Goal: Information Seeking & Learning: Learn about a topic

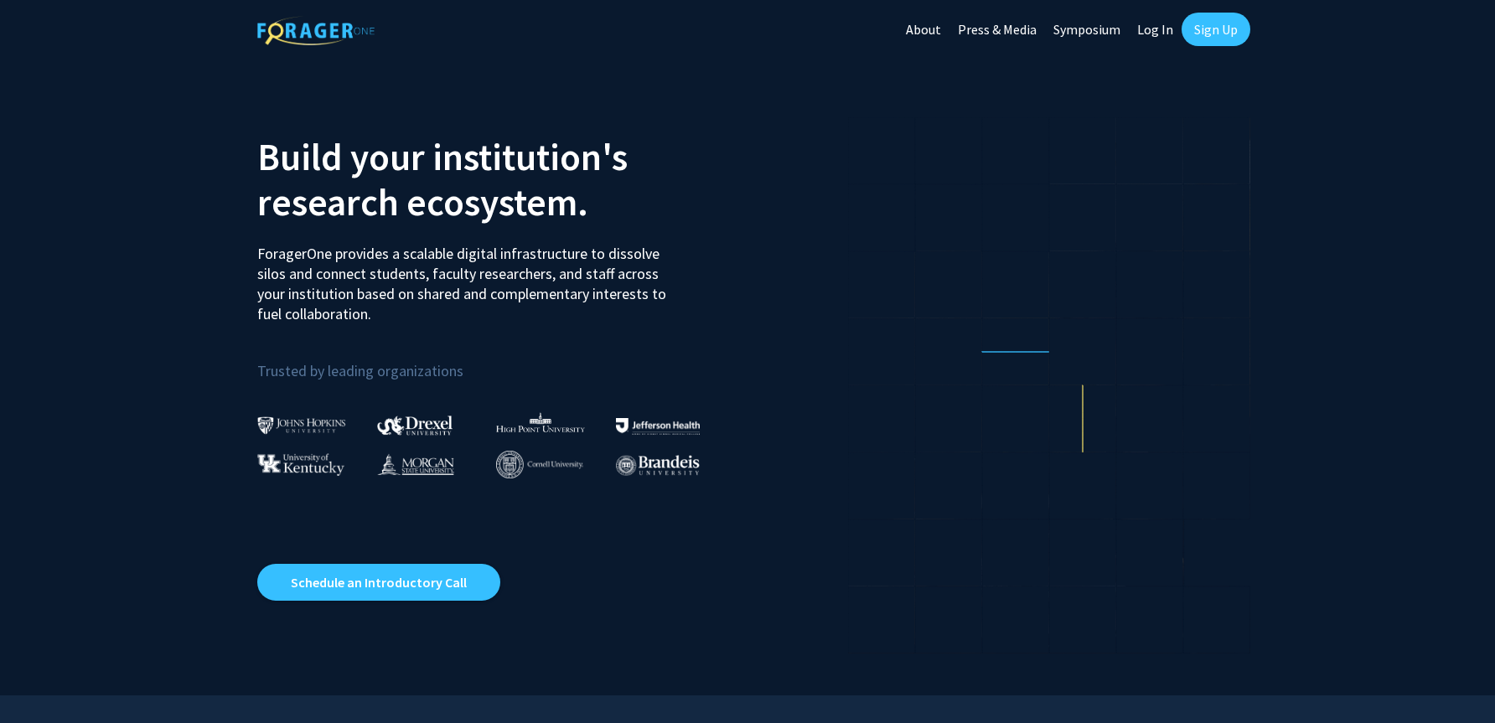
click at [925, 33] on link "About" at bounding box center [923, 29] width 52 height 59
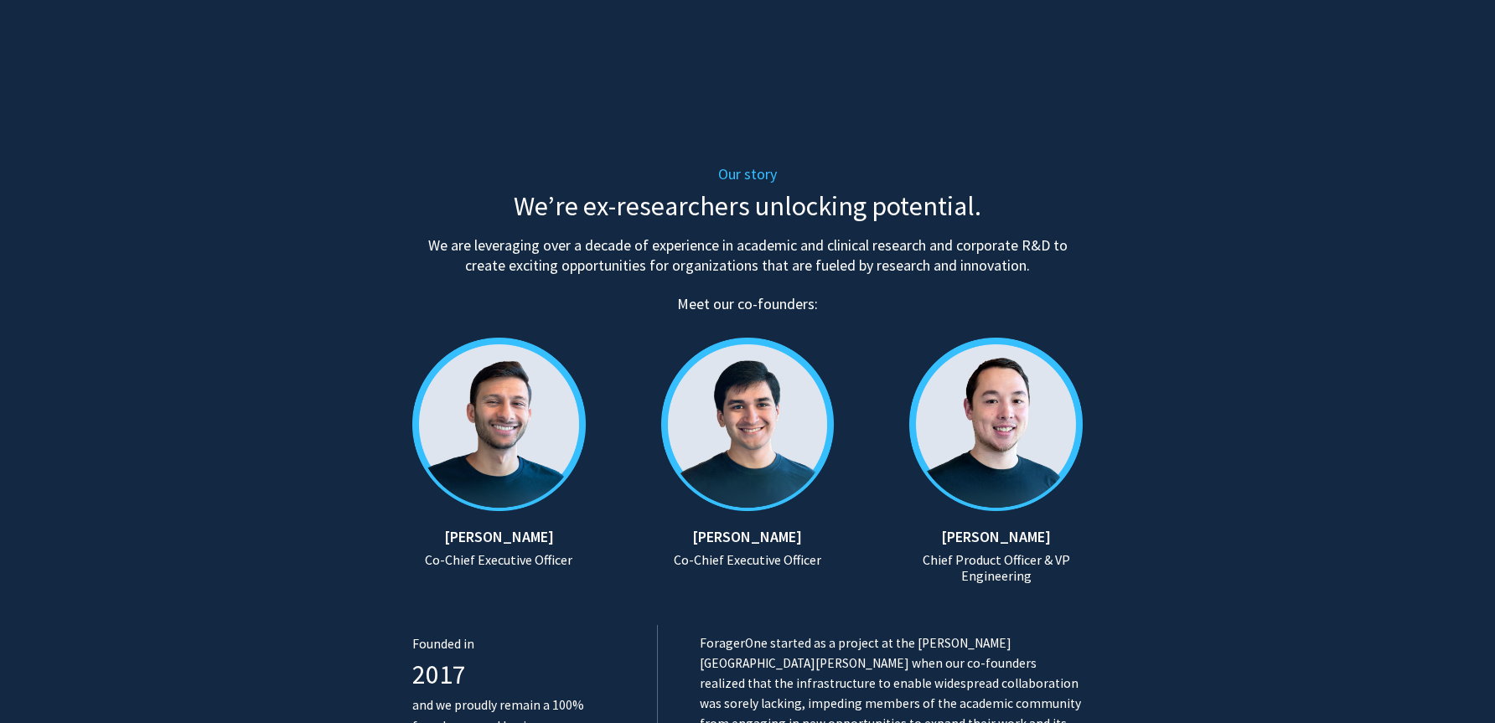
scroll to position [573, 0]
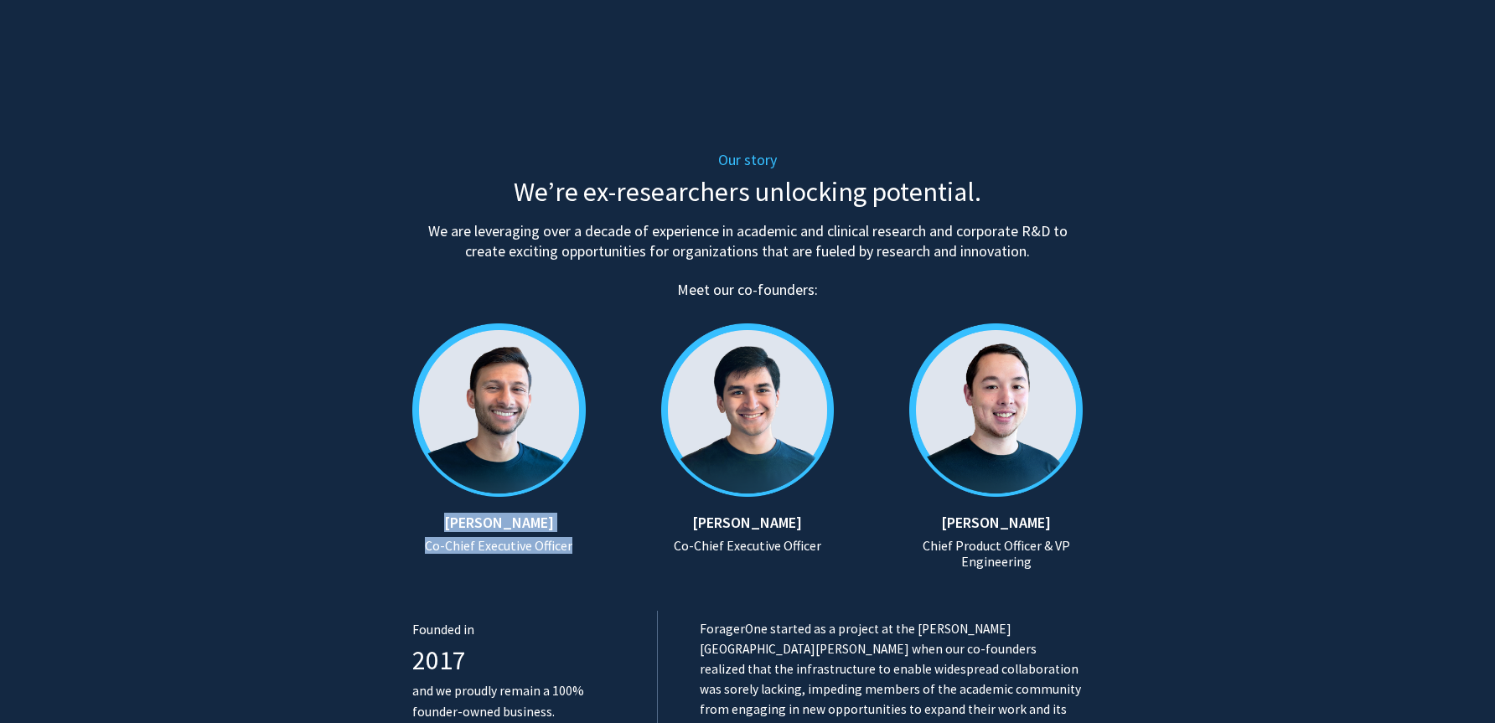
drag, startPoint x: 582, startPoint y: 549, endPoint x: 442, endPoint y: 528, distance: 141.5
click at [442, 528] on div "[PERSON_NAME] Co-Chief Executive Officer" at bounding box center [515, 534] width 207 height 41
copy div "[PERSON_NAME] Co-Chief Executive Officer"
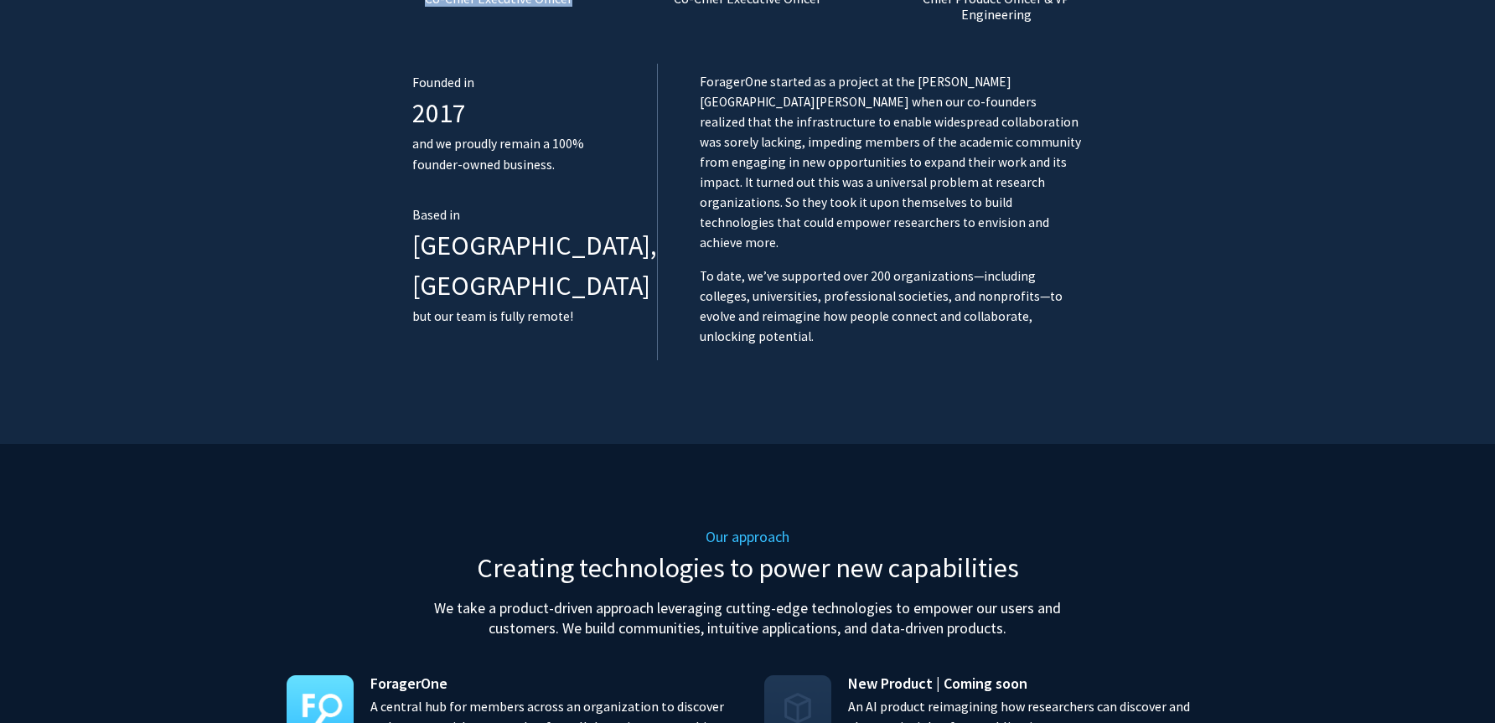
scroll to position [820, 0]
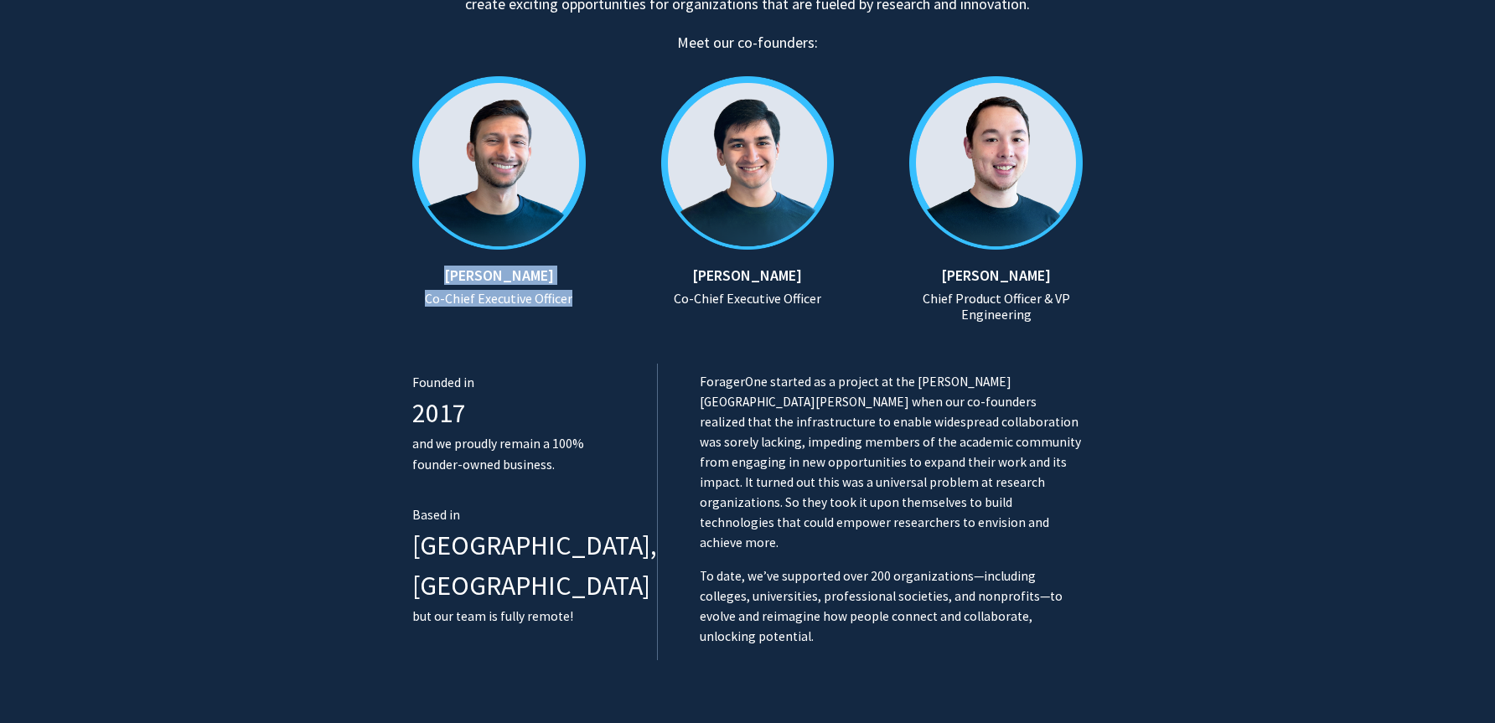
click at [490, 150] on img at bounding box center [515, 162] width 207 height 207
click at [492, 337] on div "Our story We’re ex-researchers unlocking potential. We are leveraging over a de…" at bounding box center [747, 282] width 670 height 924
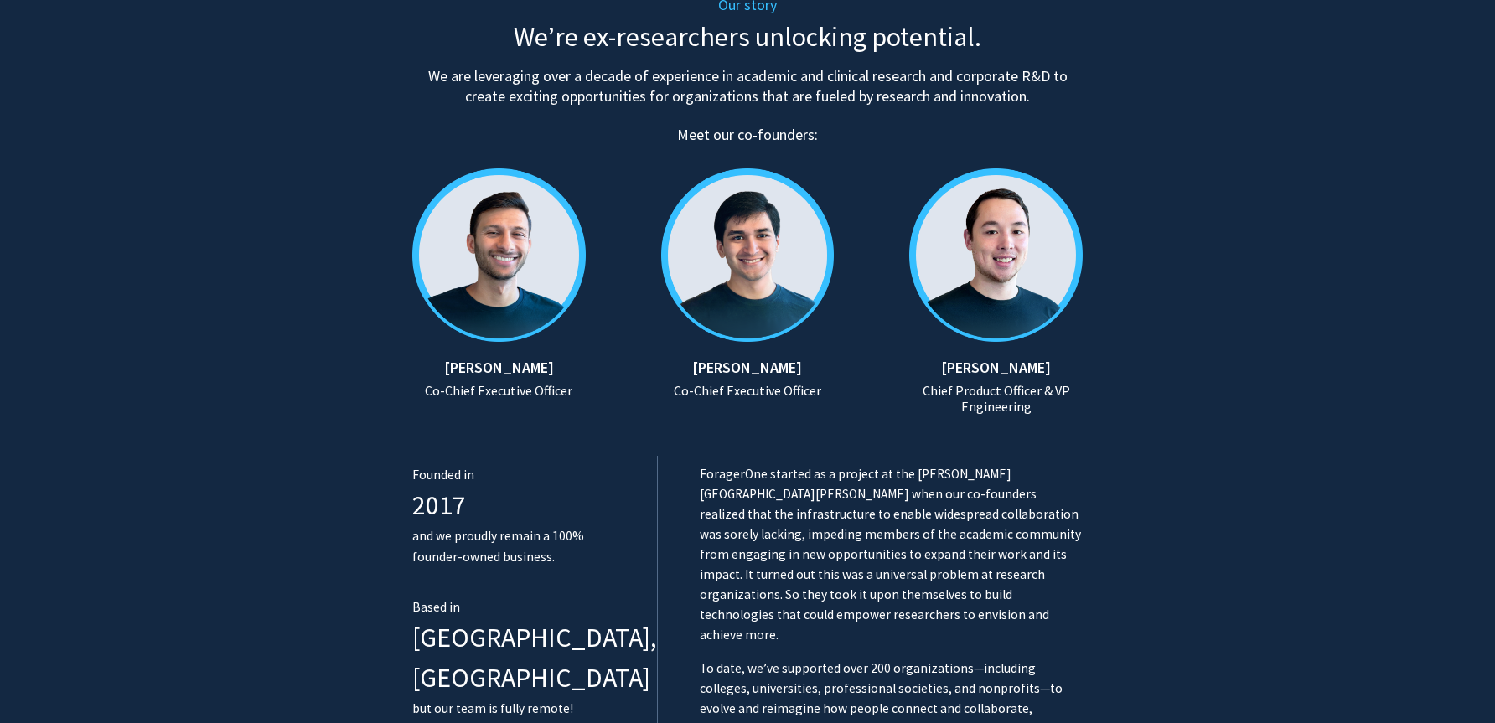
scroll to position [727, 0]
drag, startPoint x: 451, startPoint y: 364, endPoint x: 546, endPoint y: 364, distance: 95.5
click at [546, 364] on h5 "[PERSON_NAME]" at bounding box center [498, 368] width 173 height 18
copy h5 "[PERSON_NAME]"
